Goal: Check status: Check status

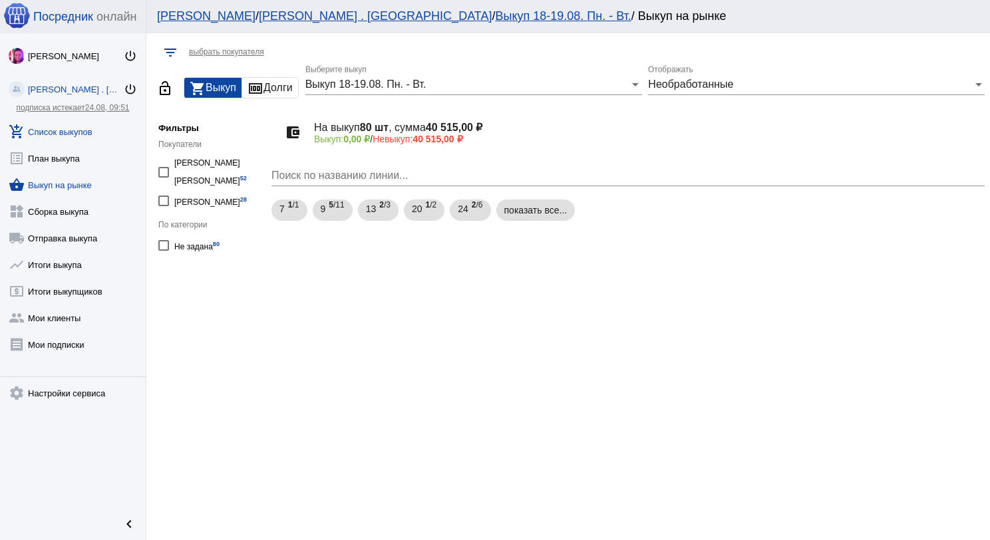
click at [68, 123] on link "add_shopping_cart Список выкупов" at bounding box center [73, 129] width 146 height 27
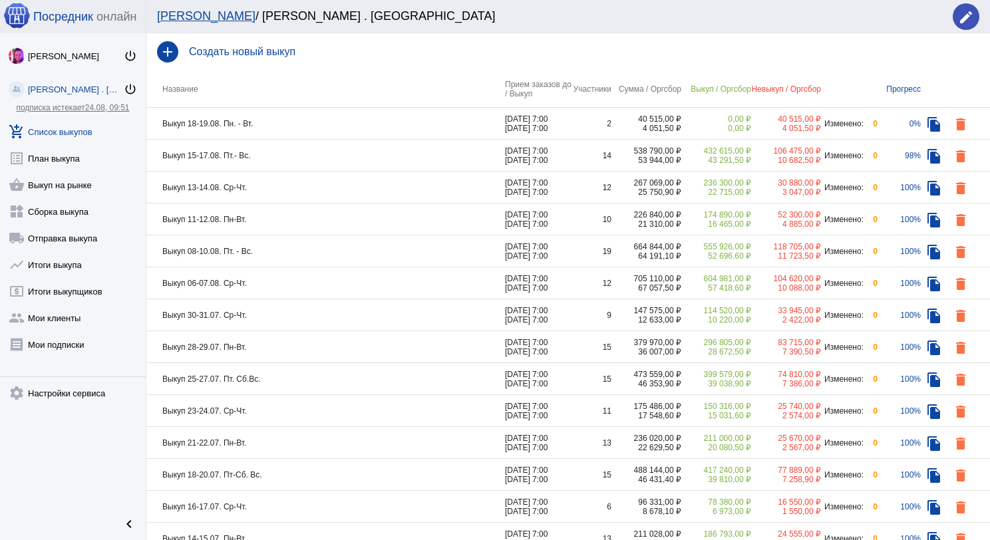
click at [275, 130] on td "Выкуп 18-19.08. Пн. - Вт." at bounding box center [325, 124] width 359 height 32
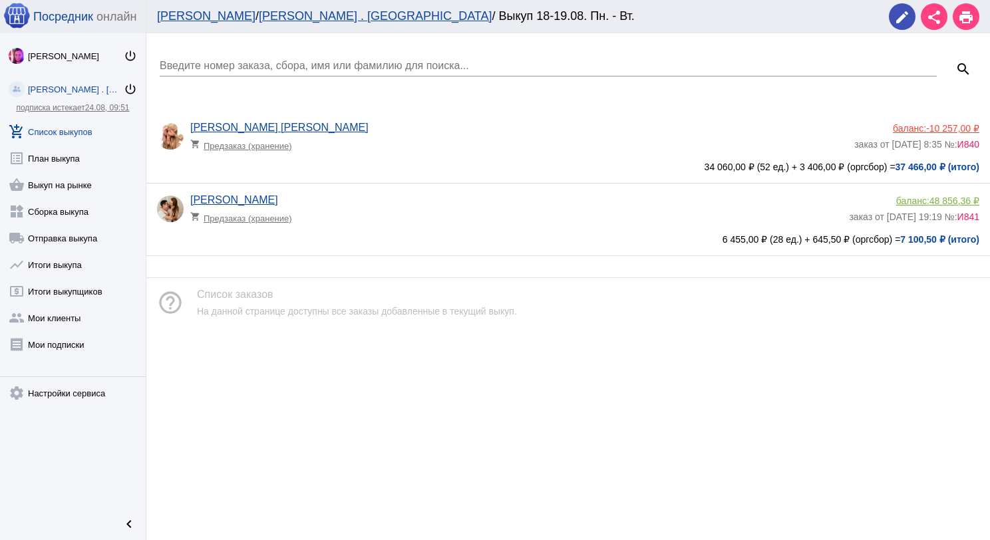
click at [89, 128] on link "add_shopping_cart Список выкупов" at bounding box center [73, 129] width 146 height 27
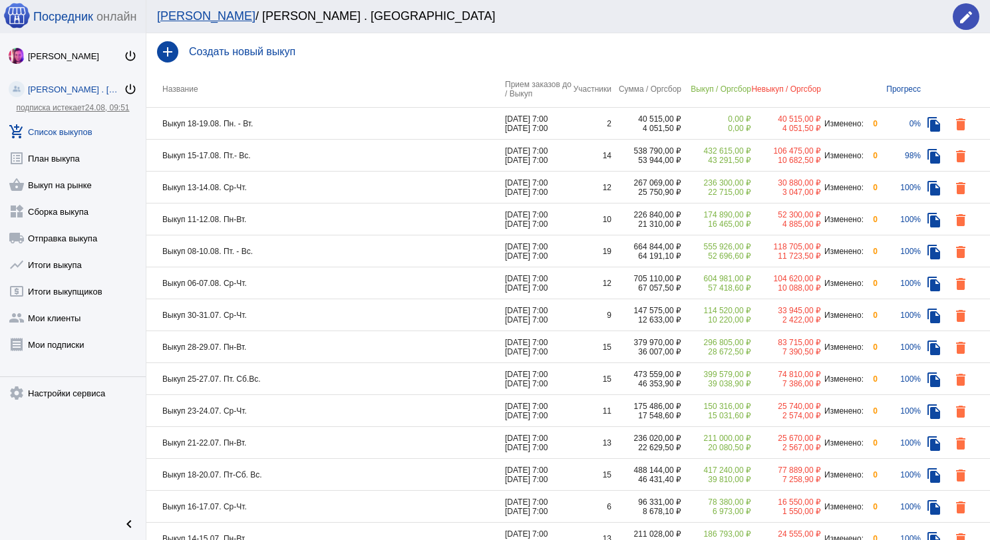
click at [259, 220] on td "Выкуп 11-12.08. Пн-Вт." at bounding box center [325, 220] width 359 height 32
click at [292, 274] on td "Выкуп 06-07.08. Ср-Чт." at bounding box center [325, 284] width 359 height 32
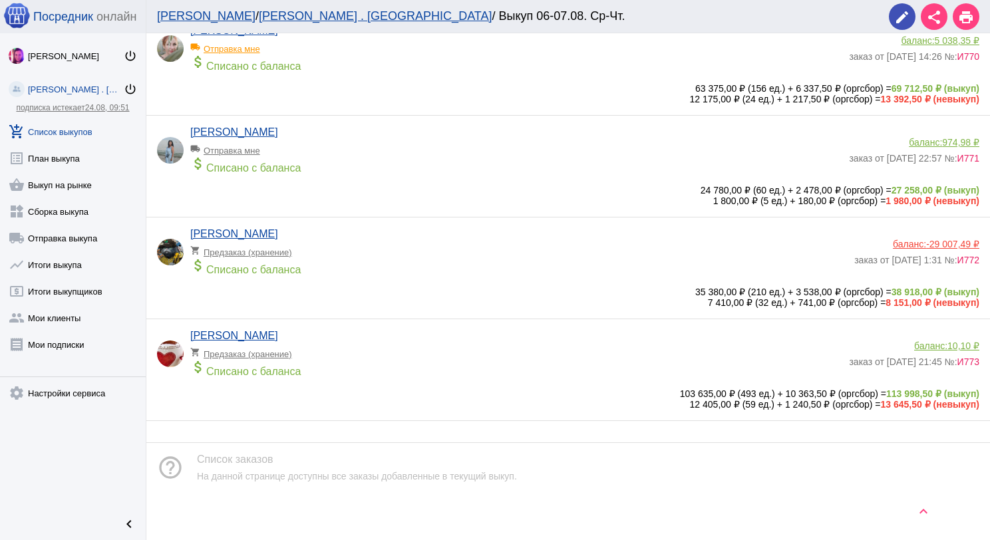
scroll to position [928, 0]
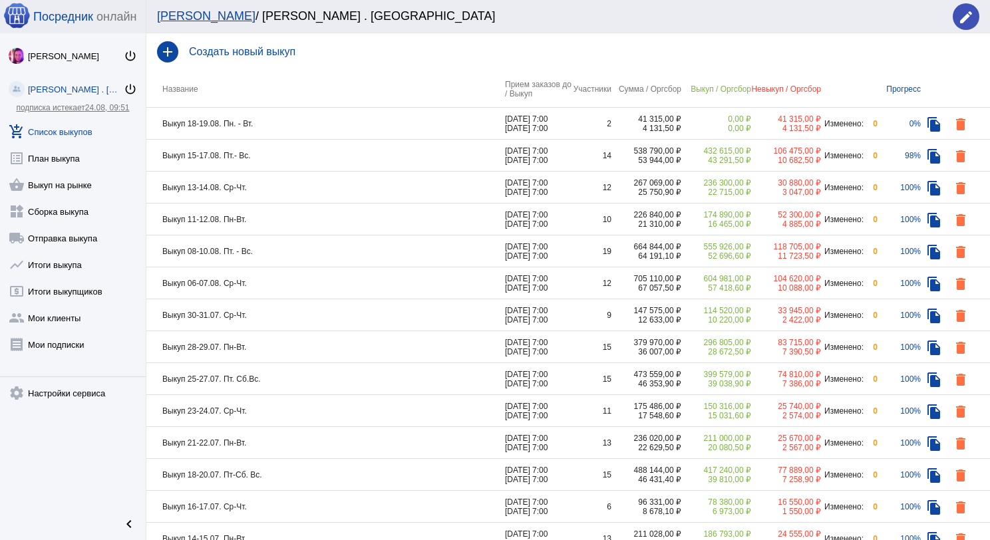
click at [314, 251] on td "Выкуп 08-10.08. Пт. - Вс." at bounding box center [325, 252] width 359 height 32
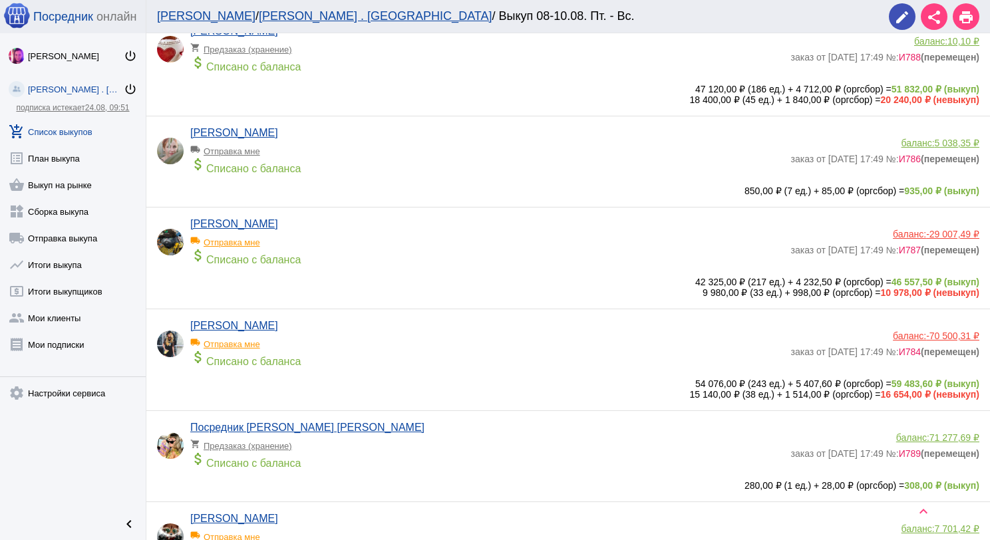
scroll to position [732, 0]
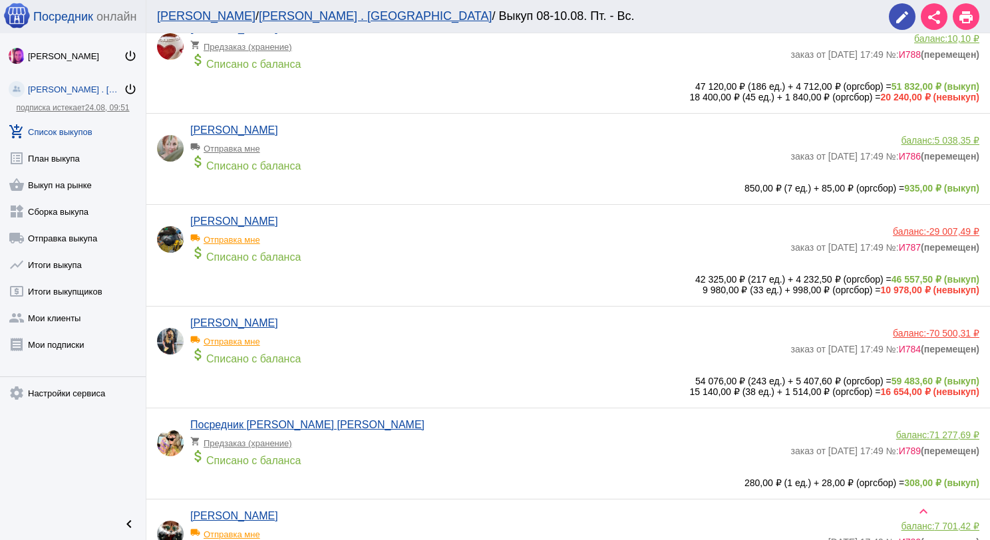
click at [478, 338] on app-delivery-type "local_shipping Отправка мне" at bounding box center [487, 337] width 594 height 17
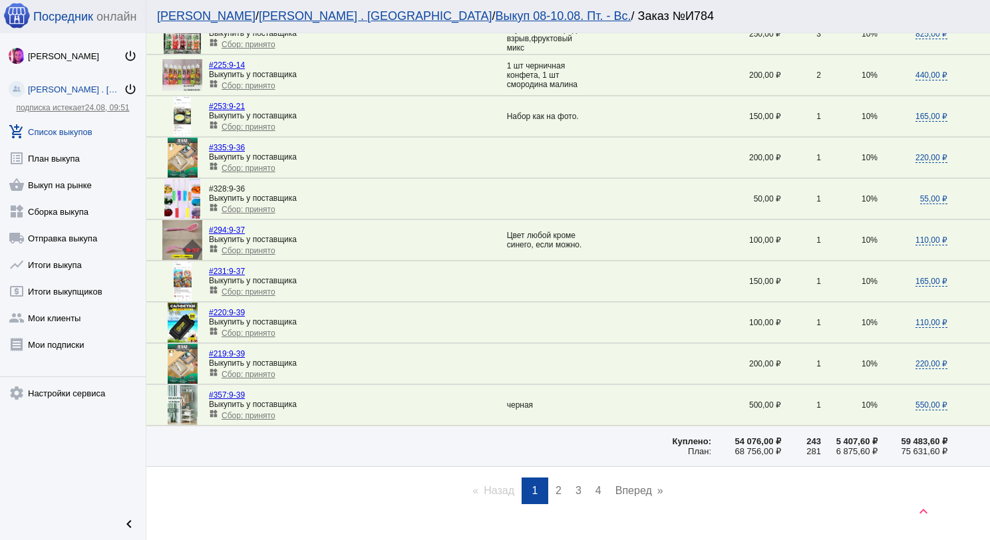
scroll to position [1805, 0]
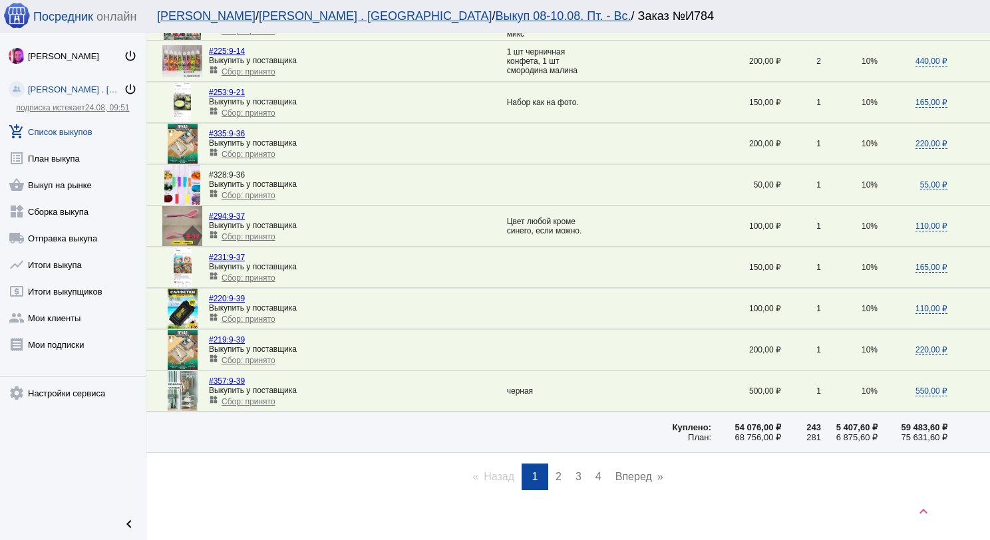
click at [556, 471] on span "2" at bounding box center [559, 476] width 6 height 11
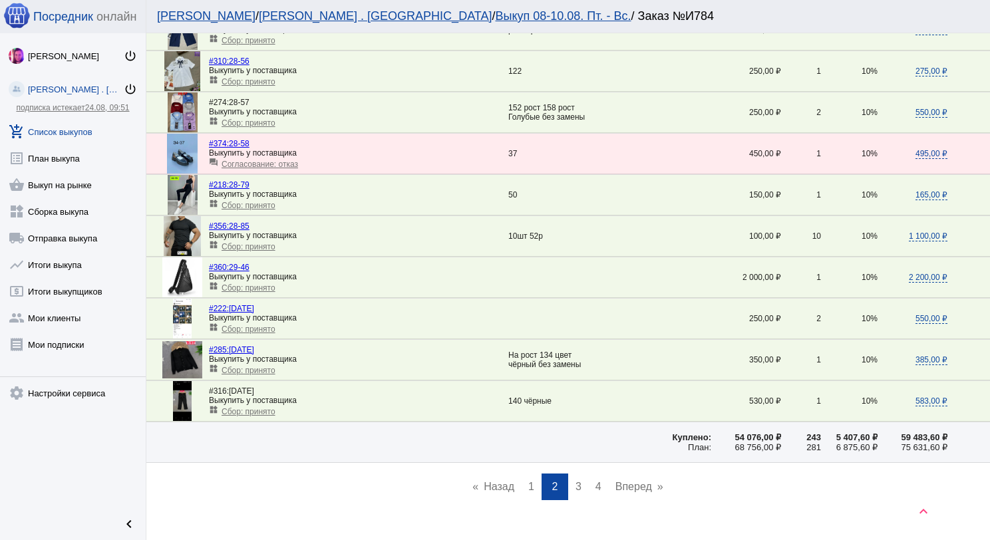
scroll to position [1797, 0]
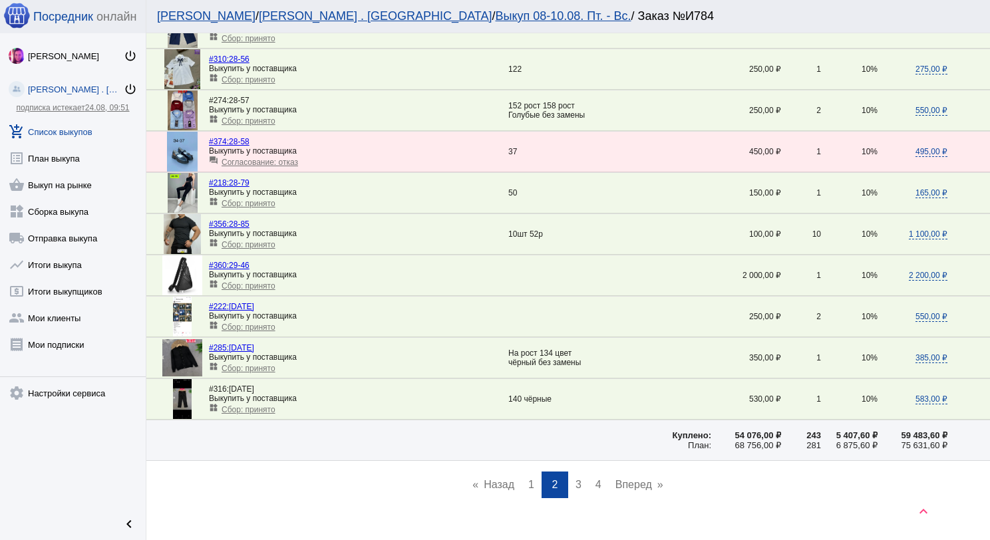
click at [576, 479] on span "3" at bounding box center [579, 484] width 6 height 11
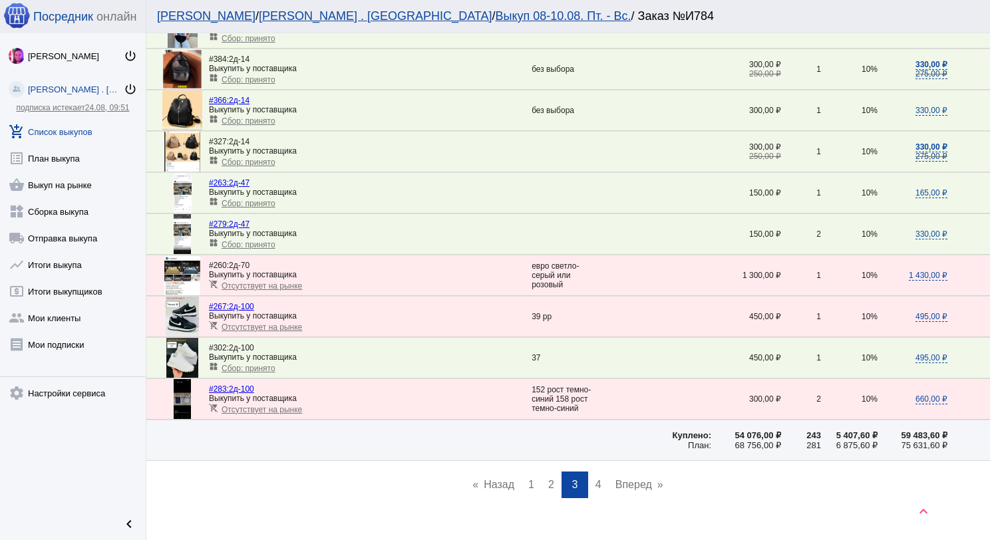
click at [589, 473] on link "page 4" at bounding box center [598, 485] width 19 height 27
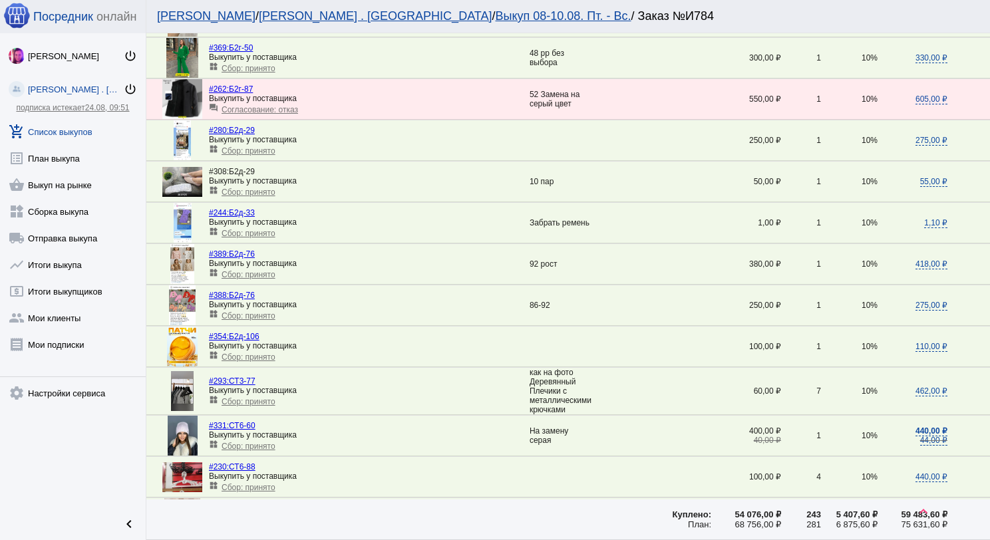
scroll to position [998, 0]
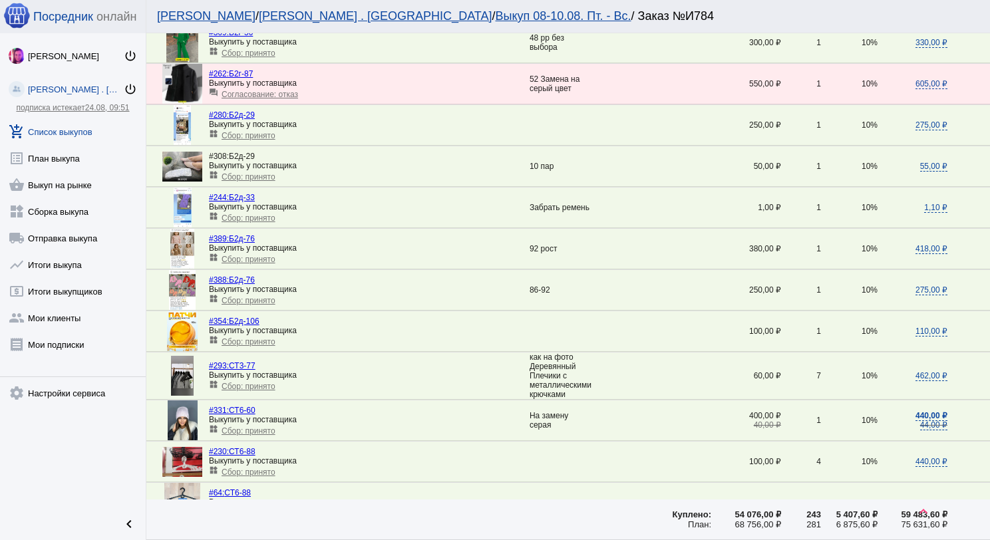
click at [256, 382] on span "Сбор: принято" at bounding box center [249, 386] width 54 height 9
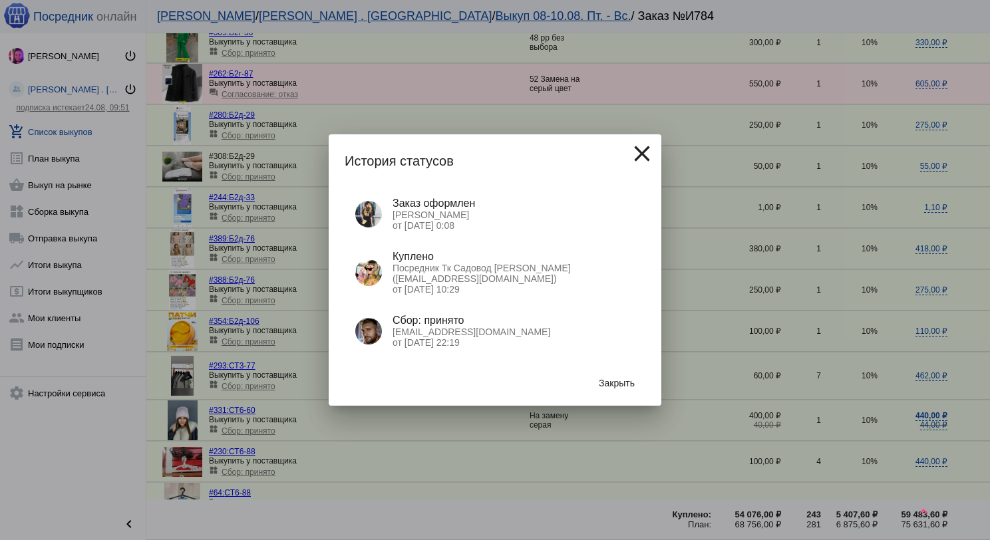
click at [619, 379] on span "Закрыть" at bounding box center [617, 383] width 36 height 11
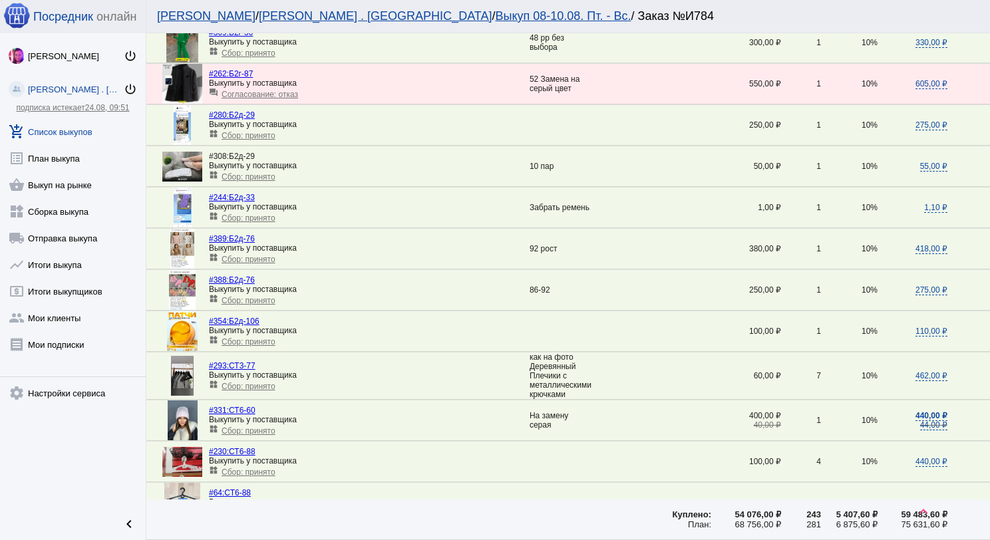
click at [81, 133] on link "add_shopping_cart Список выкупов" at bounding box center [73, 129] width 146 height 27
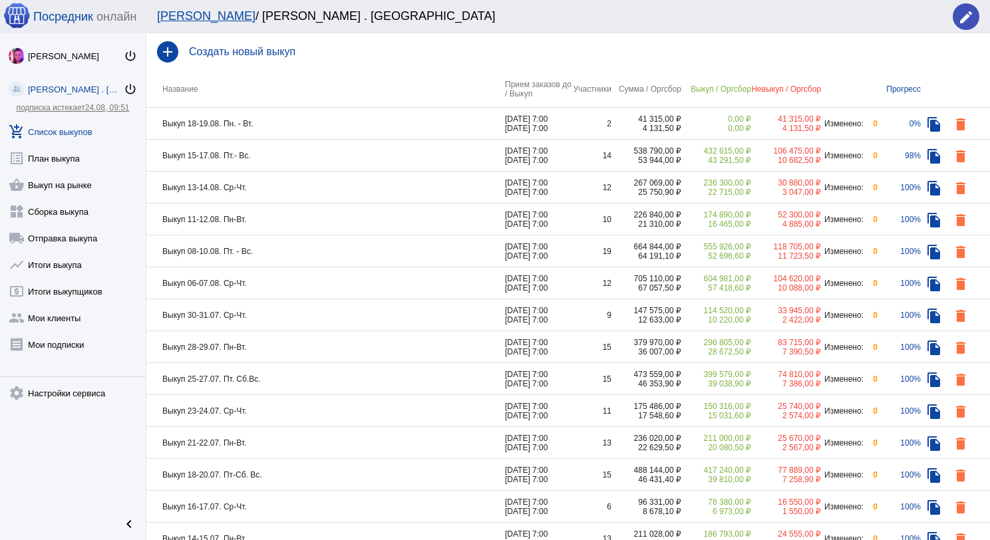
click at [367, 247] on td "Выкуп 08-10.08. Пт. - Вс." at bounding box center [325, 252] width 359 height 32
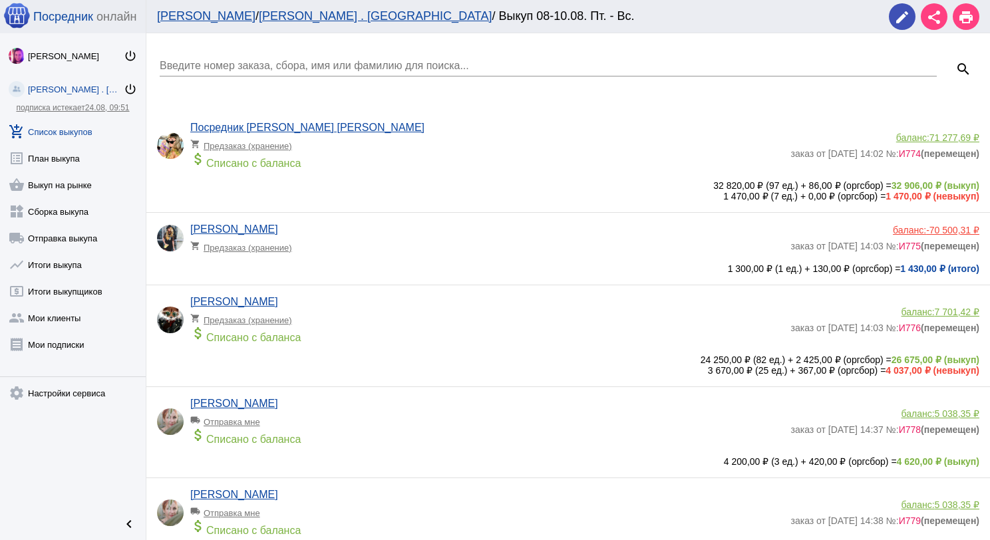
click at [282, 55] on div "Введите номер заказа, сбора, имя или фамилию для поиска..." at bounding box center [548, 62] width 777 height 30
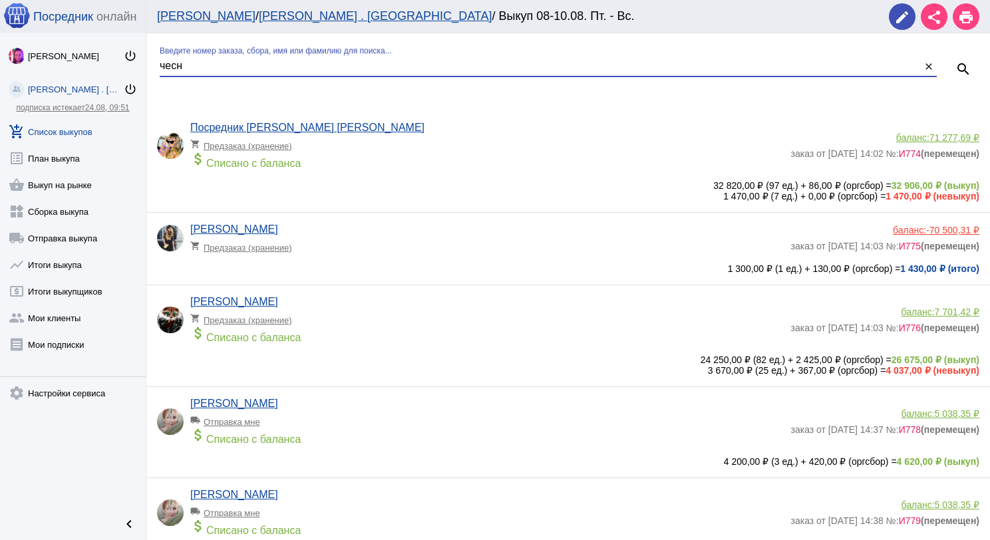
type input "чесн"
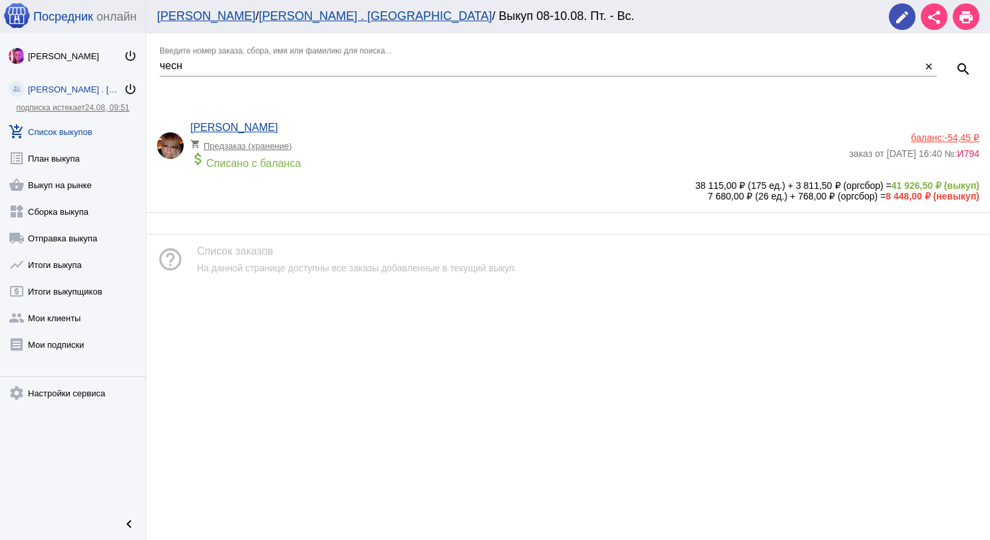
click at [381, 138] on app-delivery-type "shopping_cart Предзаказ (хранение)" at bounding box center [516, 142] width 652 height 17
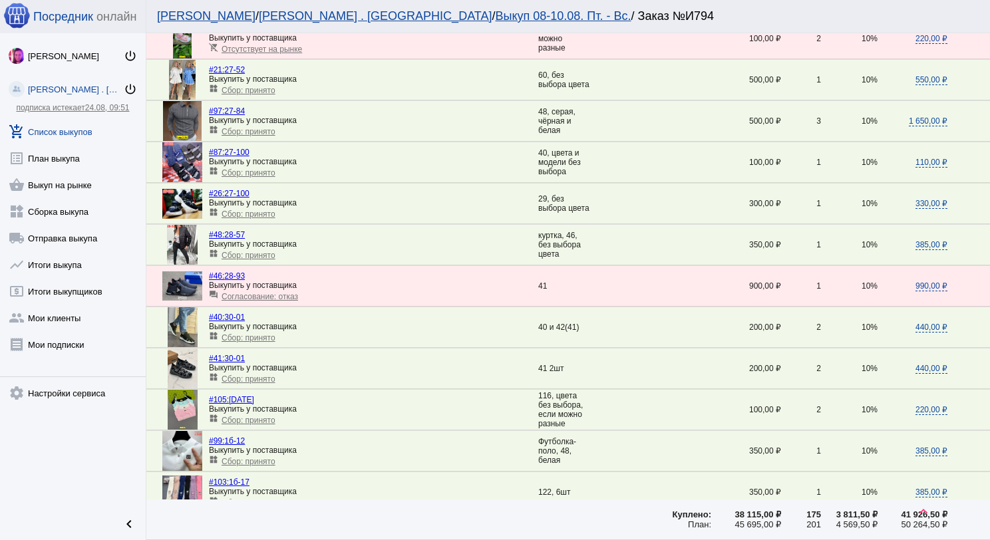
scroll to position [1864, 0]
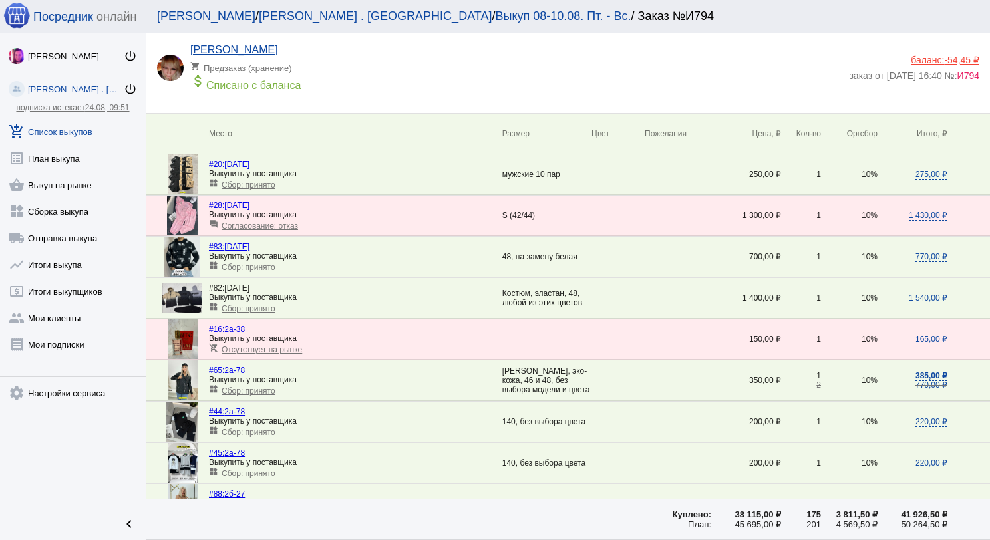
click at [269, 306] on span "Сбор: принято" at bounding box center [249, 308] width 54 height 9
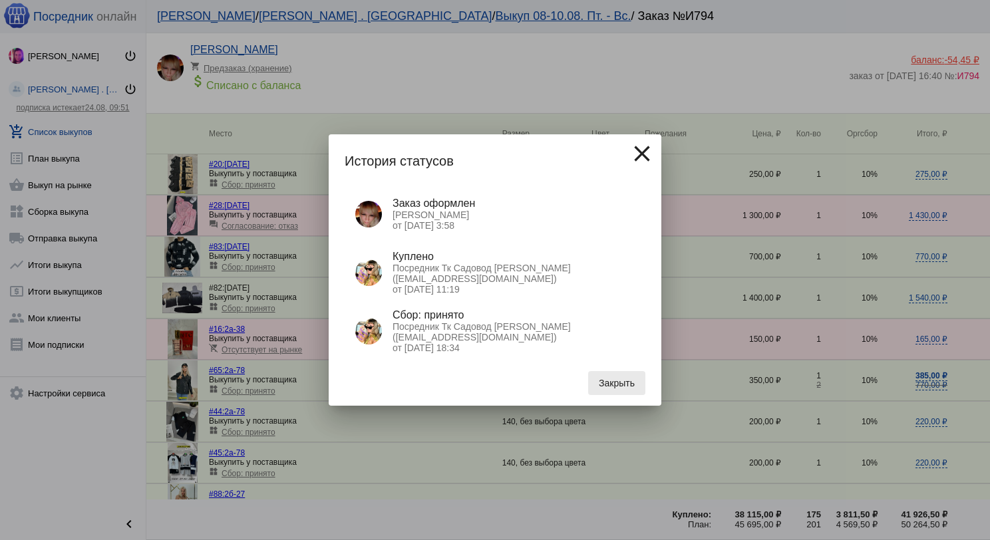
click at [614, 387] on span "Закрыть" at bounding box center [617, 383] width 36 height 11
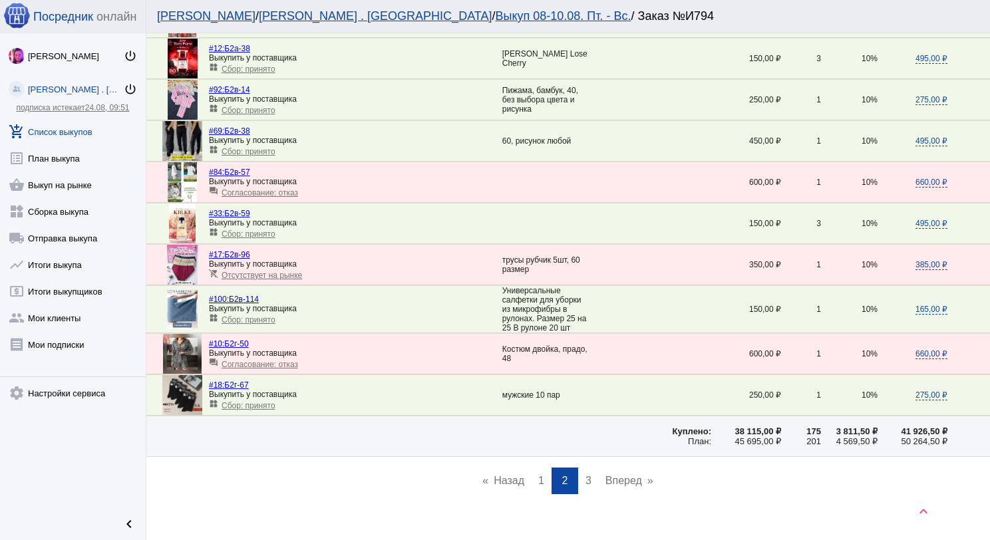
scroll to position [1842, 0]
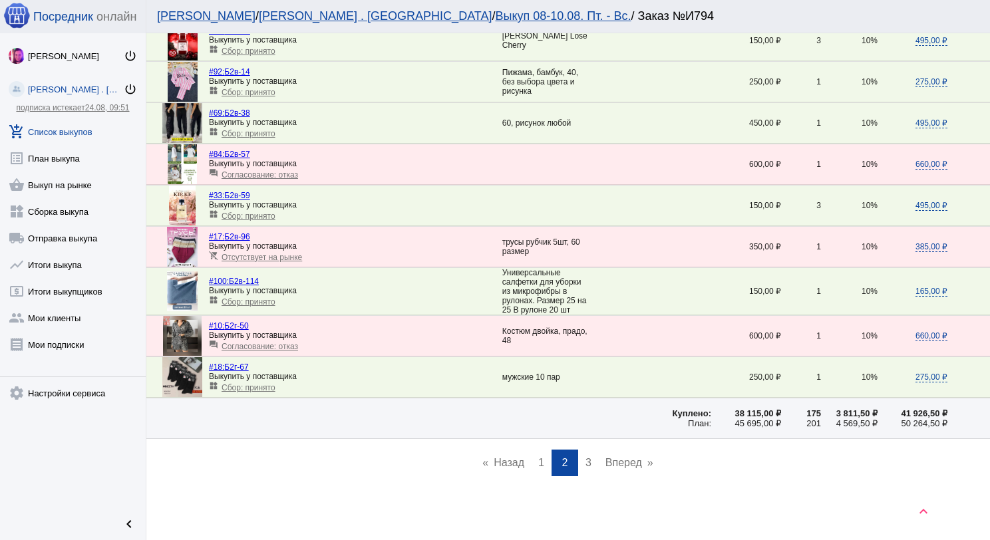
click at [540, 466] on link "page 1" at bounding box center [541, 463] width 19 height 27
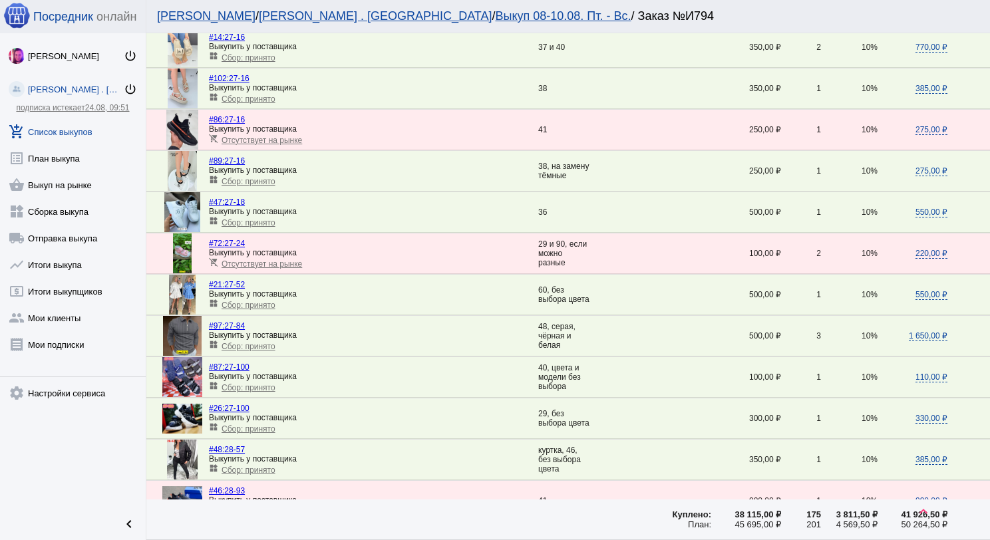
scroll to position [1664, 0]
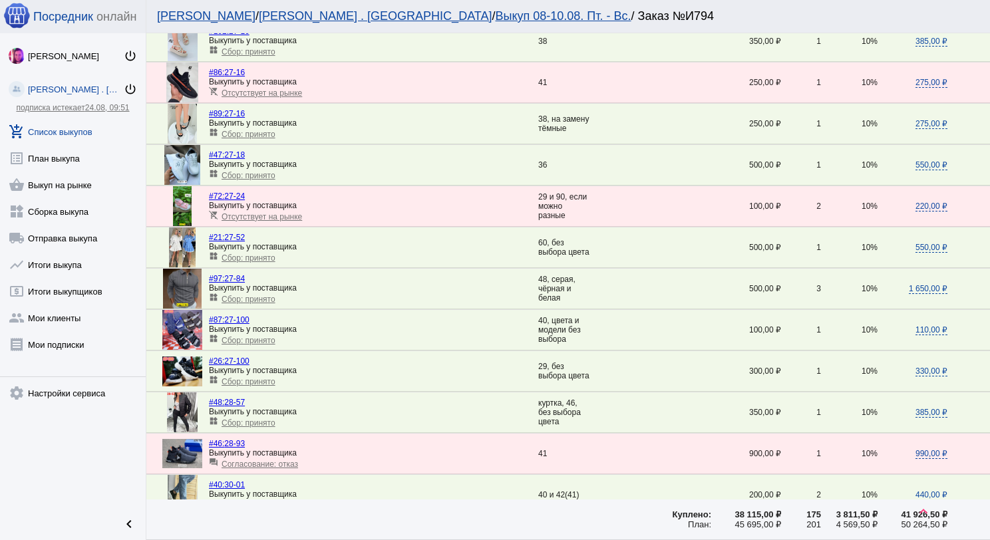
click at [268, 295] on span "Сбор: принято" at bounding box center [249, 299] width 54 height 9
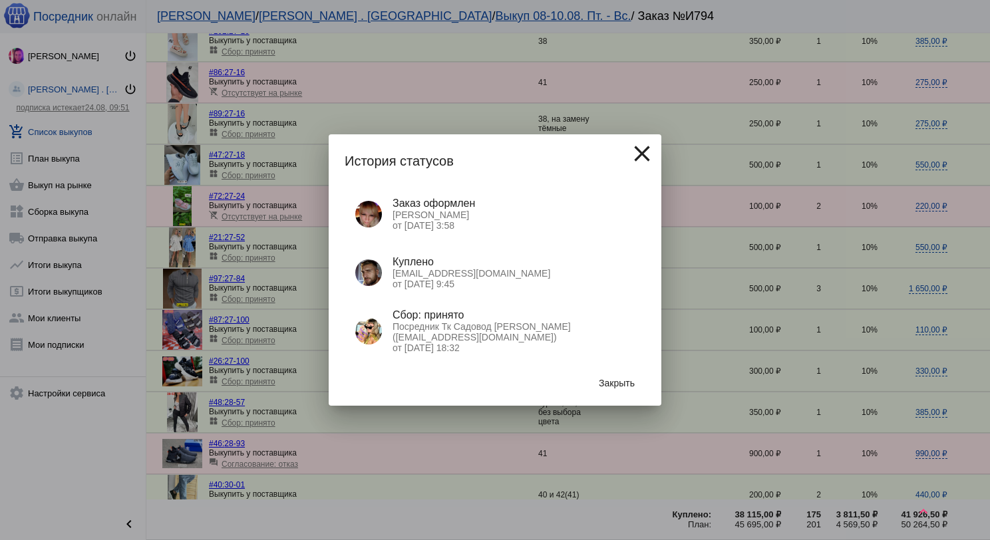
click at [631, 383] on span "Закрыть" at bounding box center [617, 383] width 36 height 11
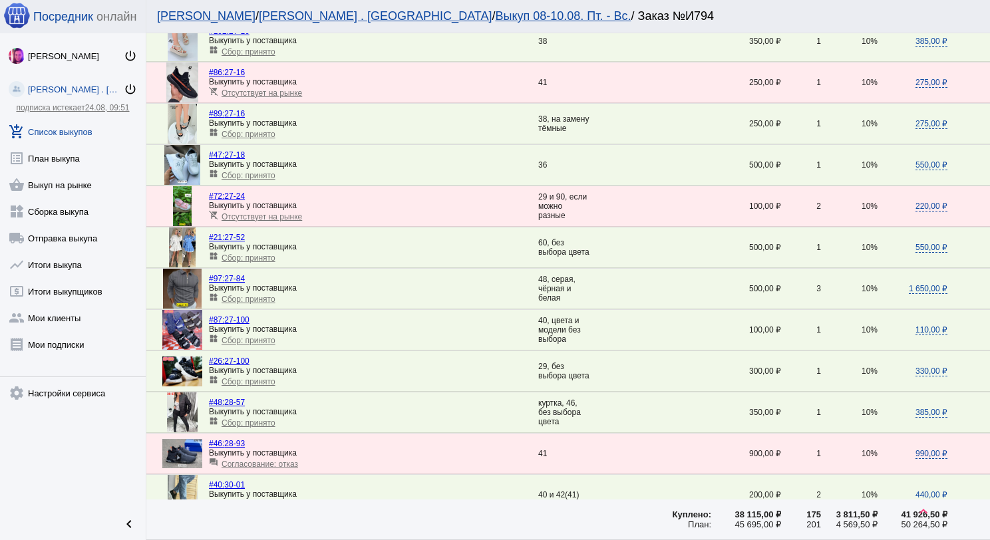
click at [69, 131] on link "add_shopping_cart Список выкупов" at bounding box center [73, 129] width 146 height 27
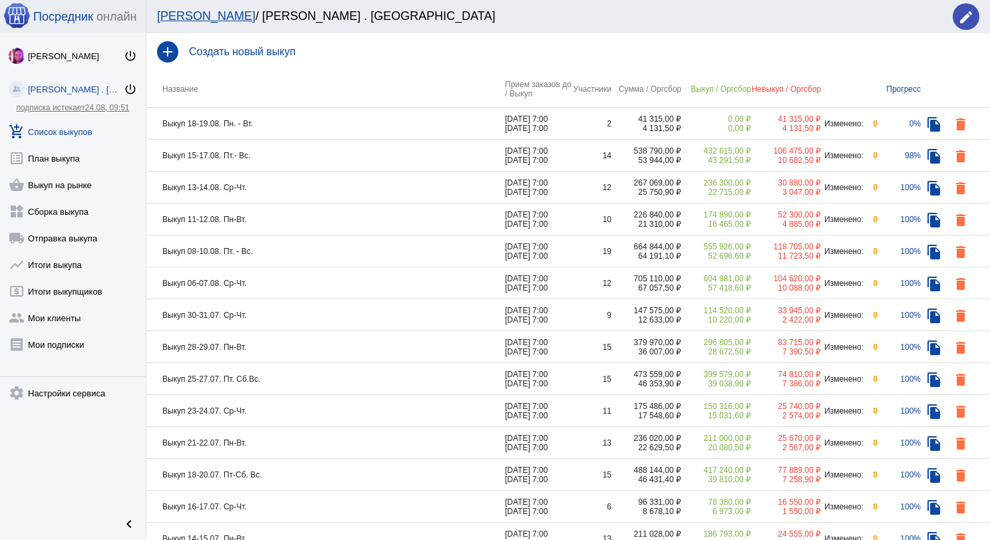
click at [268, 157] on td "Выкуп 15-17.08. Пт.- Вс." at bounding box center [325, 156] width 359 height 32
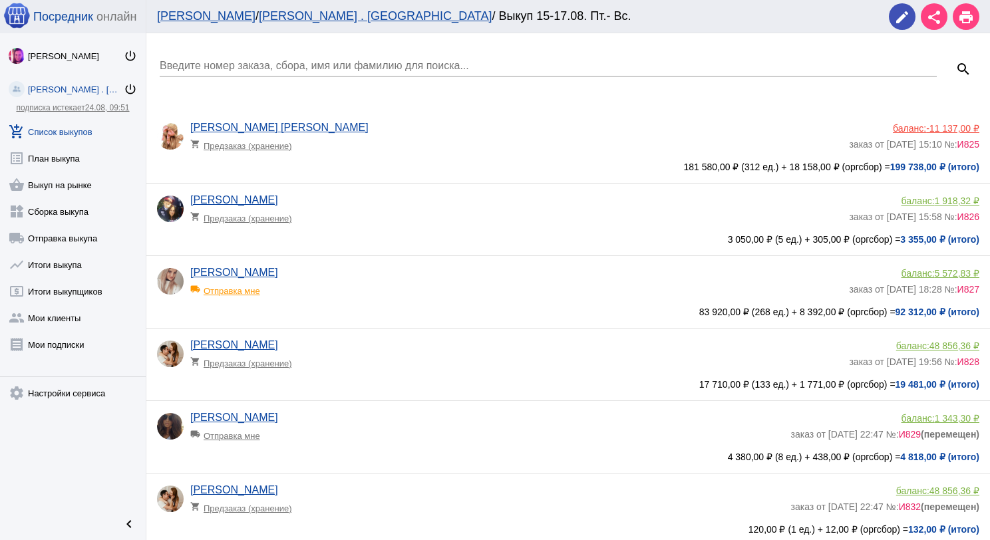
click at [79, 122] on link "add_shopping_cart Список выкупов" at bounding box center [73, 129] width 146 height 27
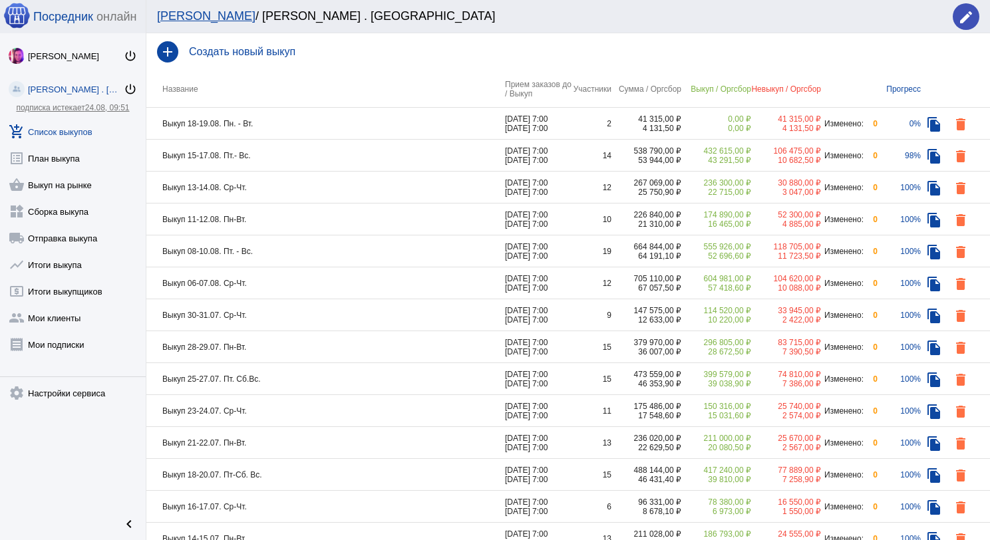
click at [298, 185] on td "Выкуп 13-14.08. Ср-Чт." at bounding box center [325, 188] width 359 height 32
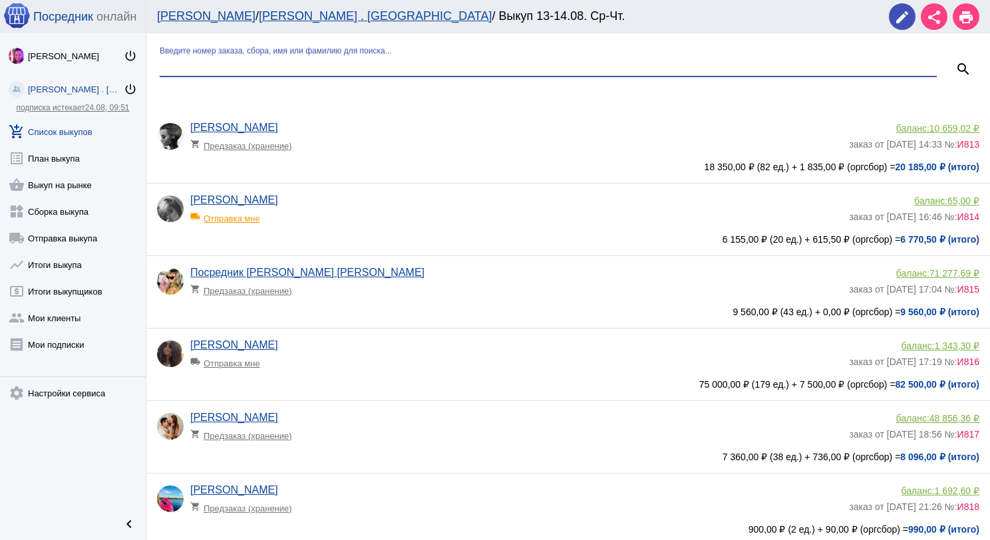
click at [281, 70] on input "Введите номер заказа, сбора, имя или фамилию для поиска..." at bounding box center [548, 66] width 777 height 12
type input "пар"
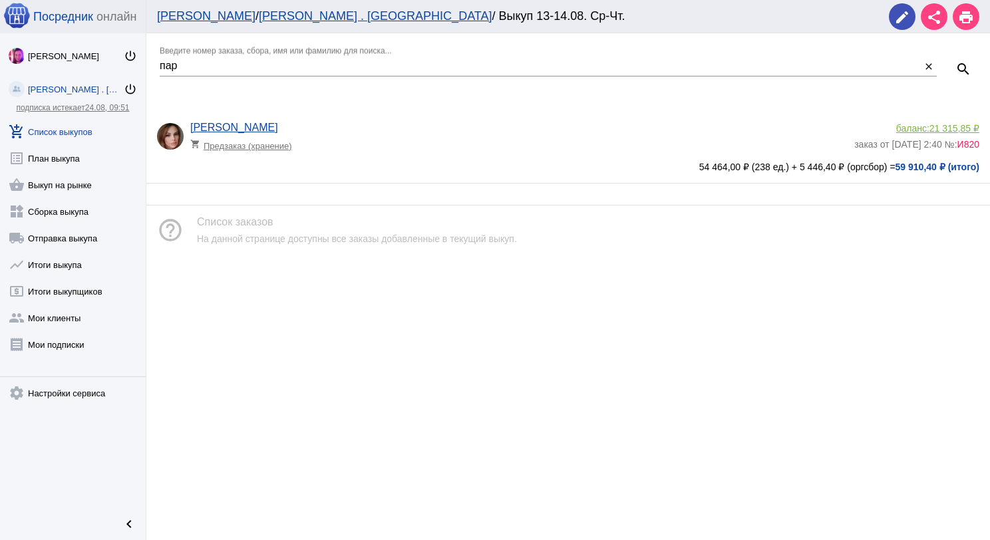
click at [366, 126] on div "Наталия Пархимович shopping_cart Предзаказ (хранение)" at bounding box center [522, 140] width 664 height 36
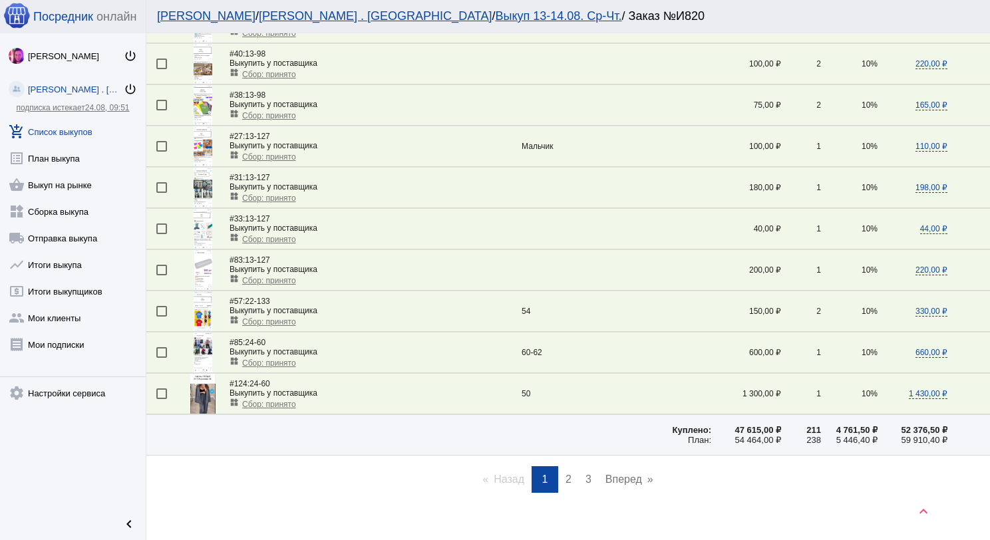
scroll to position [1786, 0]
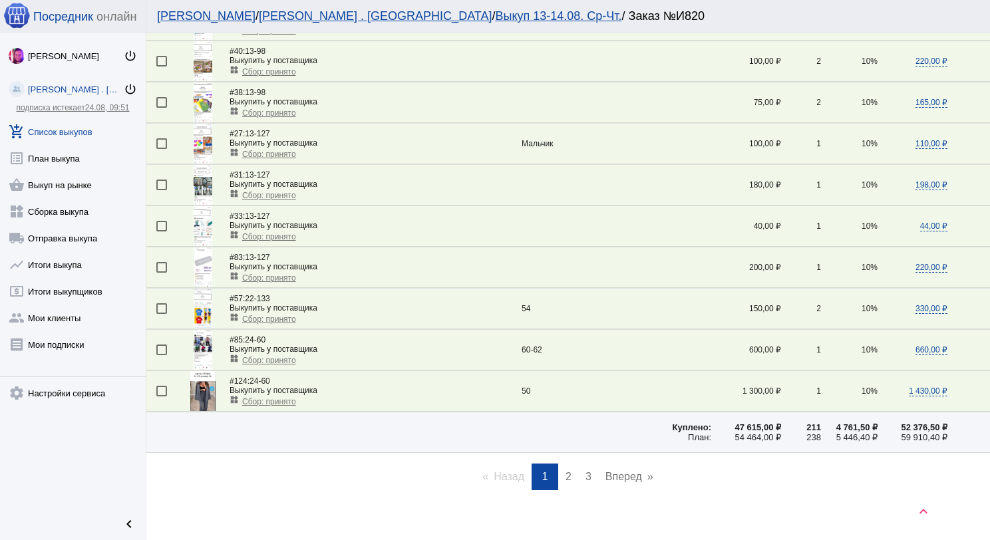
click at [566, 471] on span "2" at bounding box center [569, 476] width 6 height 11
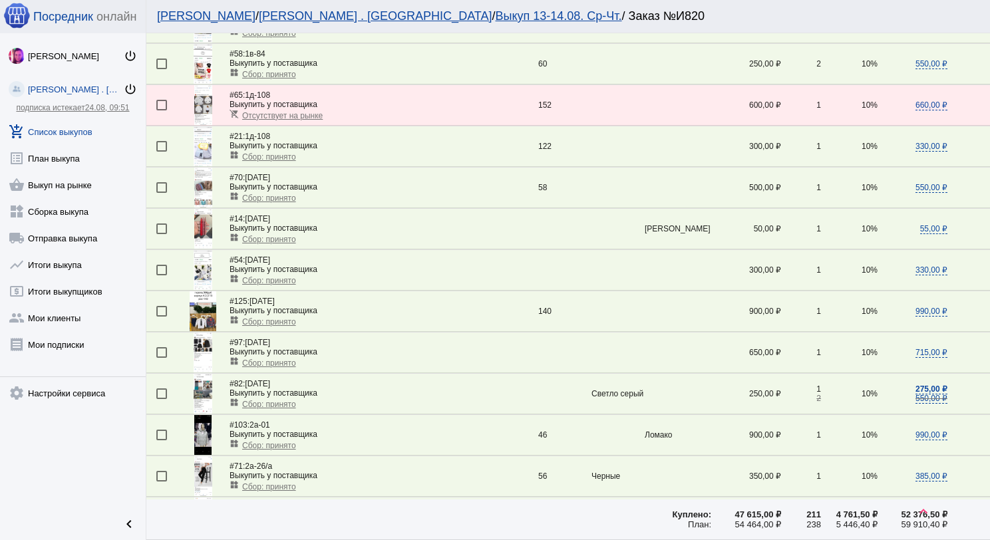
scroll to position [1065, 0]
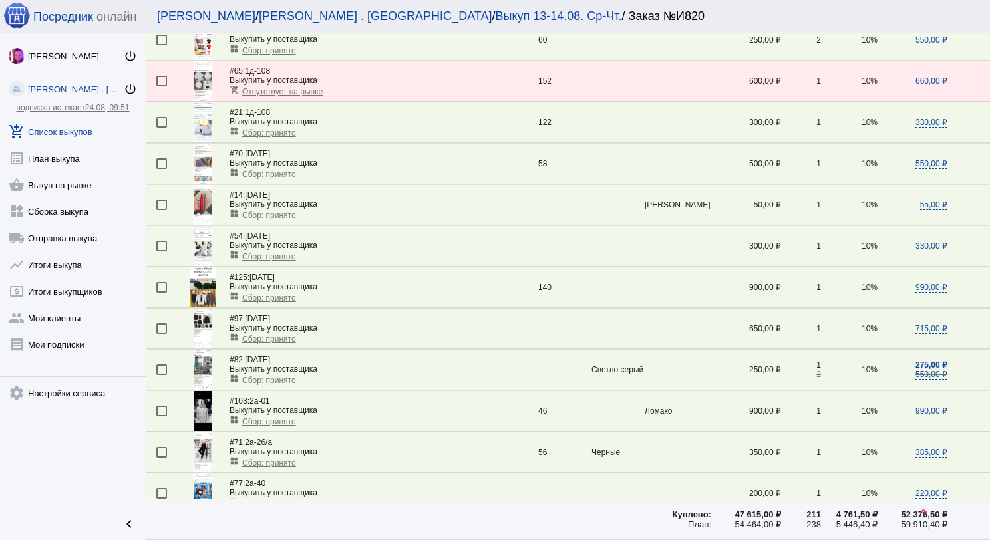
click at [282, 417] on span "Сбор: принято" at bounding box center [269, 421] width 54 height 9
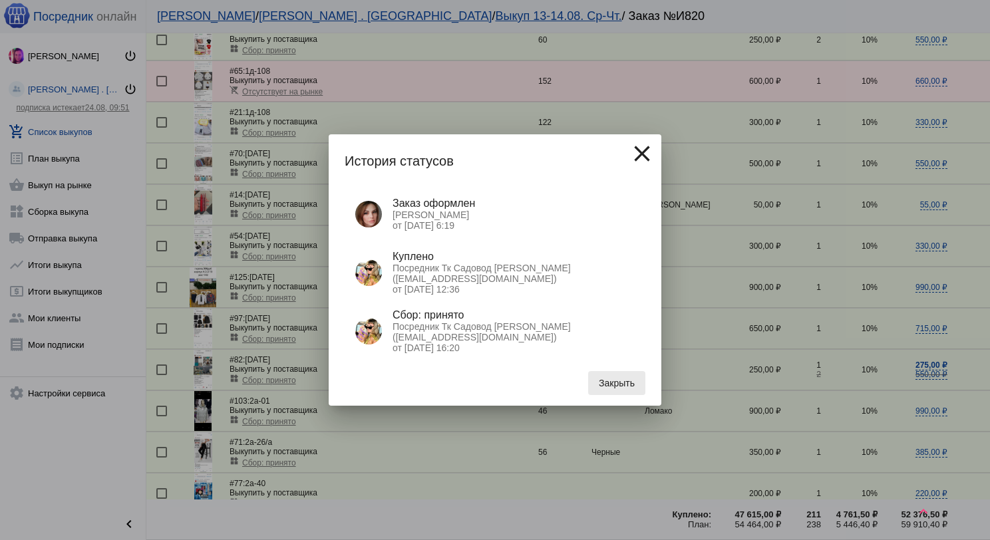
click at [619, 383] on span "Закрыть" at bounding box center [617, 383] width 36 height 11
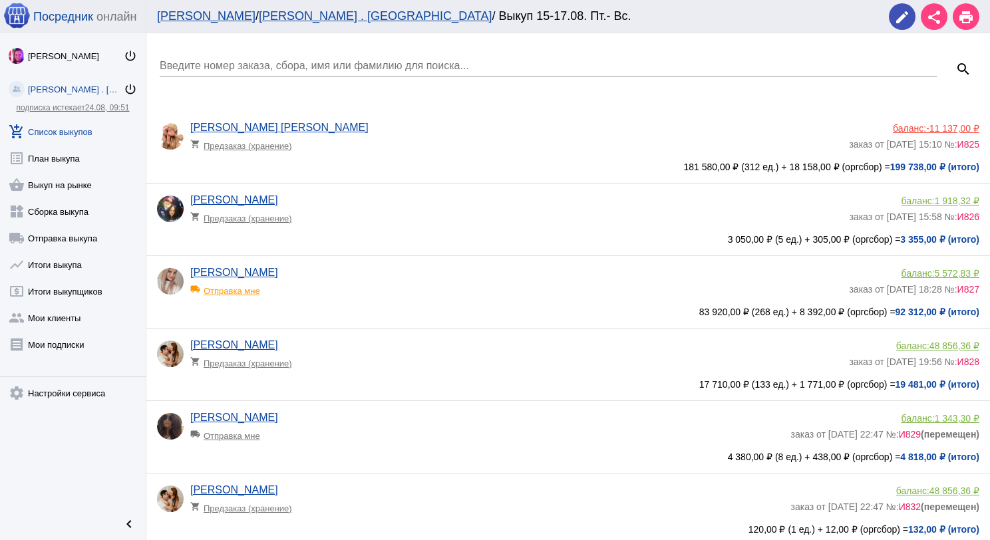
click at [204, 124] on link "[PERSON_NAME] [PERSON_NAME]" at bounding box center [279, 127] width 178 height 11
